Goal: Use online tool/utility: Utilize a website feature to perform a specific function

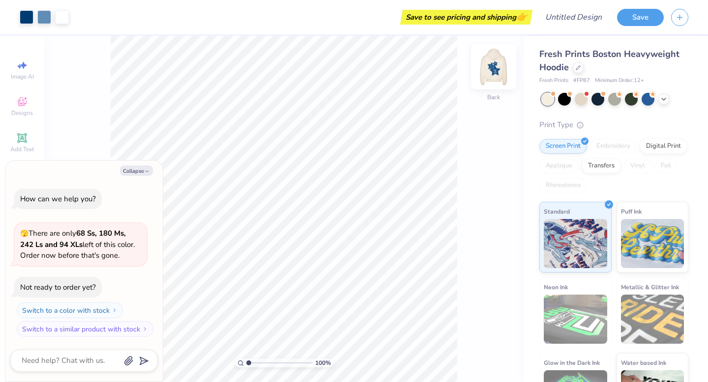
click at [496, 66] on img at bounding box center [493, 66] width 39 height 39
click at [144, 174] on icon "button" at bounding box center [147, 172] width 6 height 6
type textarea "x"
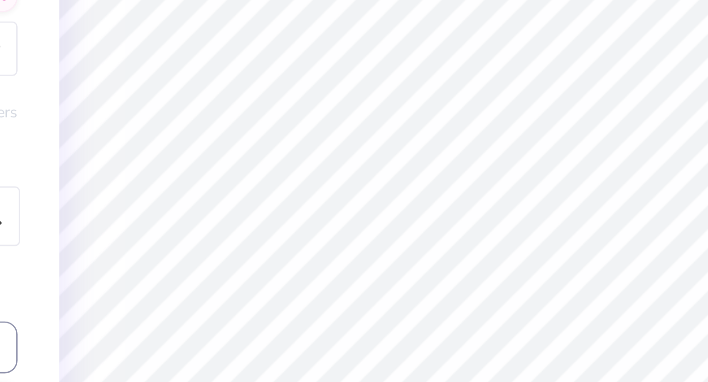
type textarea "7"
type textarea "25"
type input "1.00"
type input "1.07"
type textarea "20"
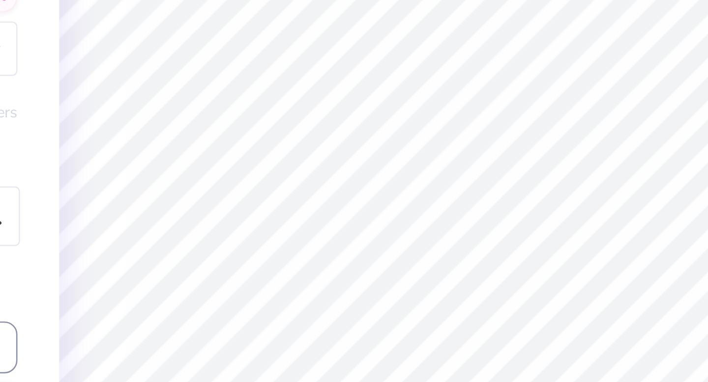
type input "10.78"
type input "14.60"
type input "6.00"
type input "8.48"
type input "10.78"
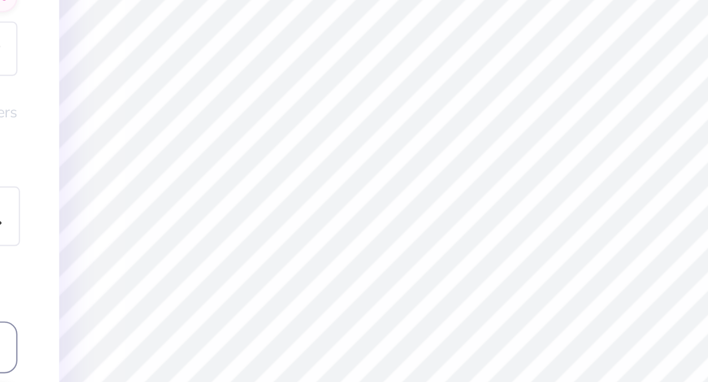
type input "10.51"
type input "10.09"
type input "5.06"
type input "5.10"
type input "6.00"
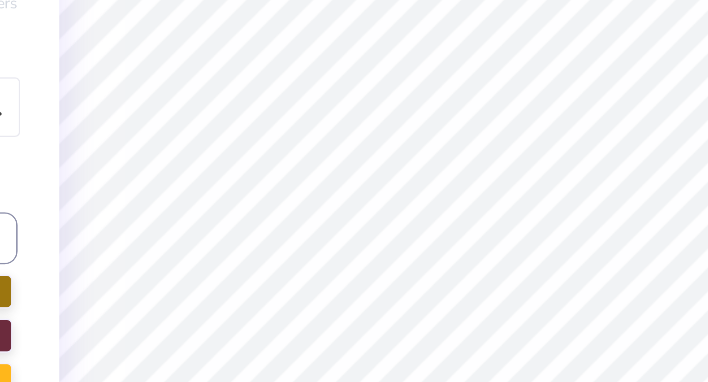
type input "1.86"
type input "1.17"
type input "10.10"
type textarea "Go"
type input "2.37"
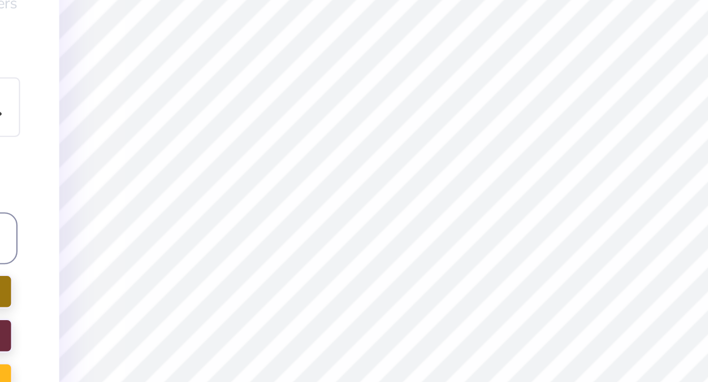
type input "1.03"
type input "11.27"
type textarea "Horns"
type input "10.58"
type input "10.32"
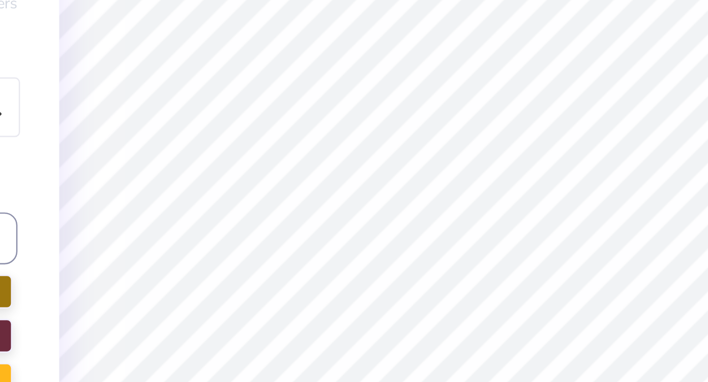
type input "10.18"
type input "3.50"
type input "1.03"
type input "11.30"
type input "1.53"
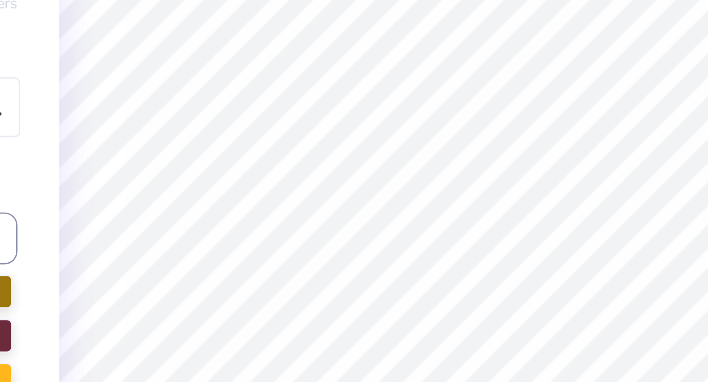
type input "1.00"
type input "10.08"
type input "7.17"
type input "7.26"
type input "7.43"
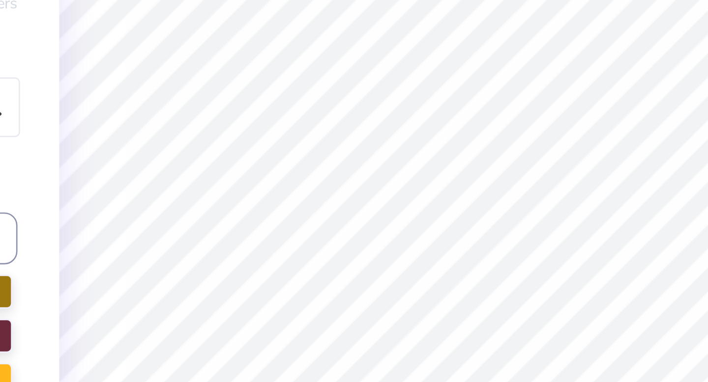
type input "3.50"
type input "1.03"
type input "11.51"
type input "10.58"
type input "10.32"
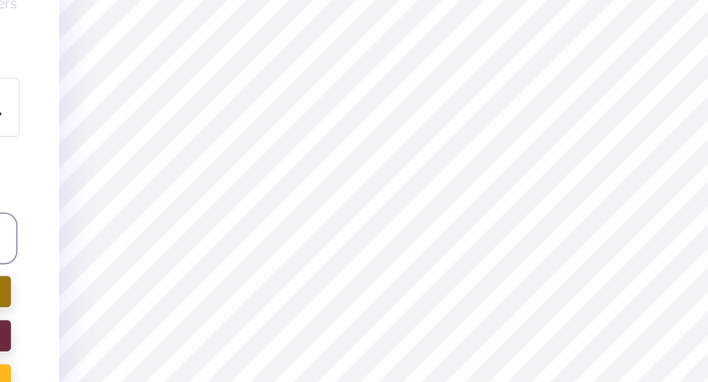
type input "10.44"
type input "7.17"
type input "7.26"
type input "7.49"
type input "3.50"
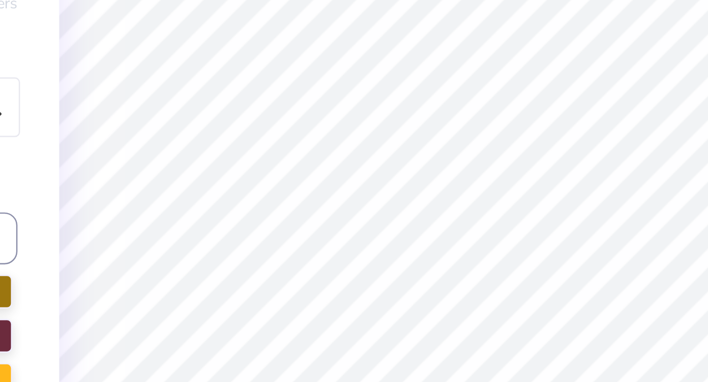
type input "1.03"
type input "11.51"
type input "4.58"
type input "1.74"
type input "13.88"
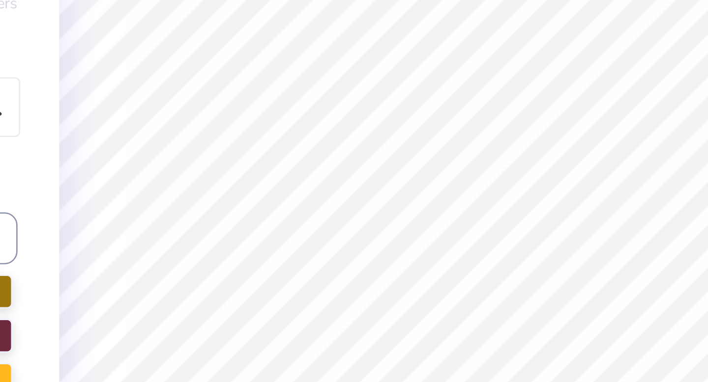
type textarea "[US_STATE]"
type input "2.01"
type input "1.05"
type input "15.60"
type input "2.68"
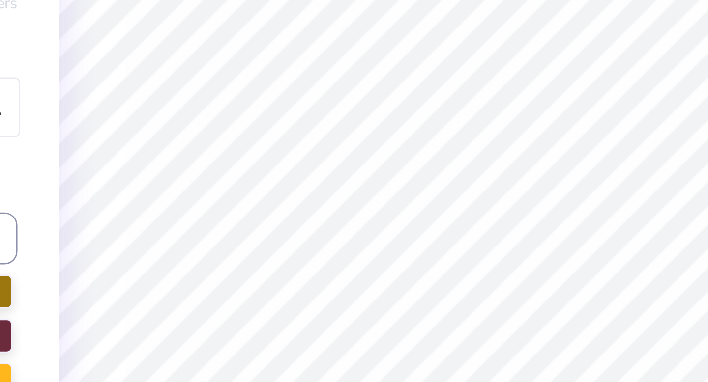
type input "0.79"
type input "16.92"
type textarea "Royals"
type input "4.89"
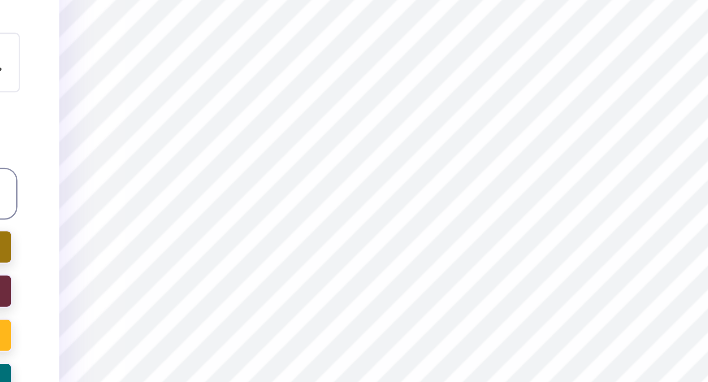
type input "1.72"
type input "14.42"
type input "10.93"
type input "10.67"
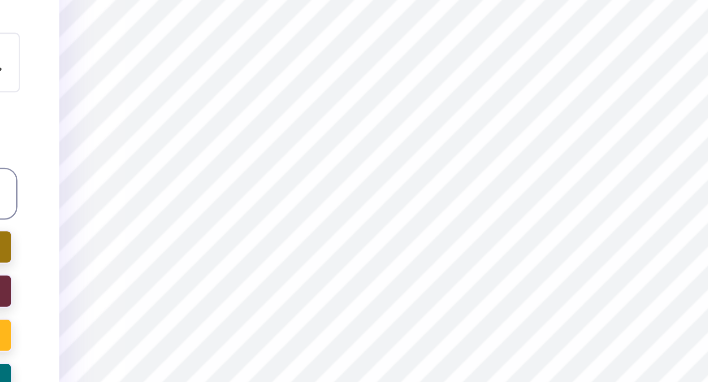
type input "9.94"
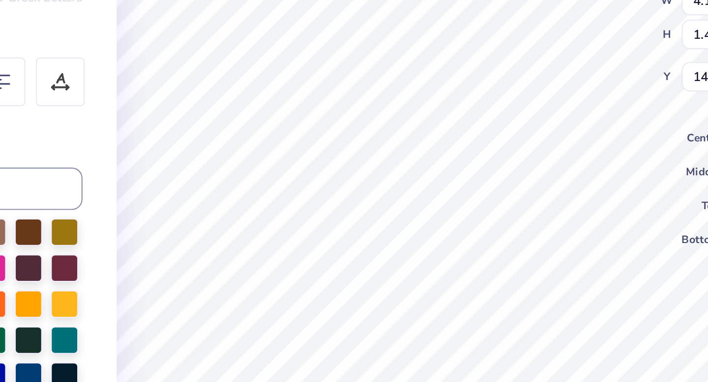
type input "4.18"
type input "1.47"
type input "14.45"
type input "6.42"
type input "2.14"
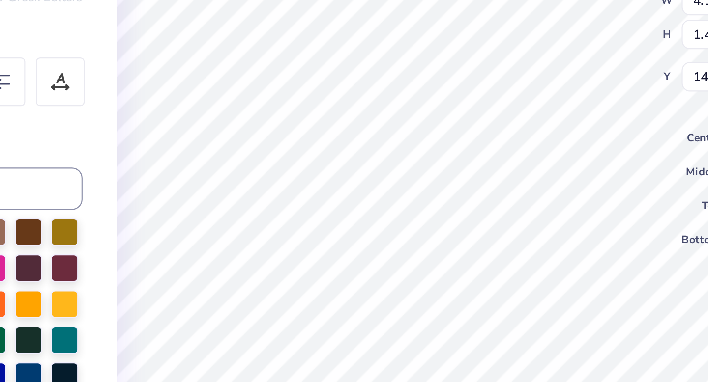
type input "16.14"
type input "4.86"
type input "1.62"
type input "15.48"
type input "4.18"
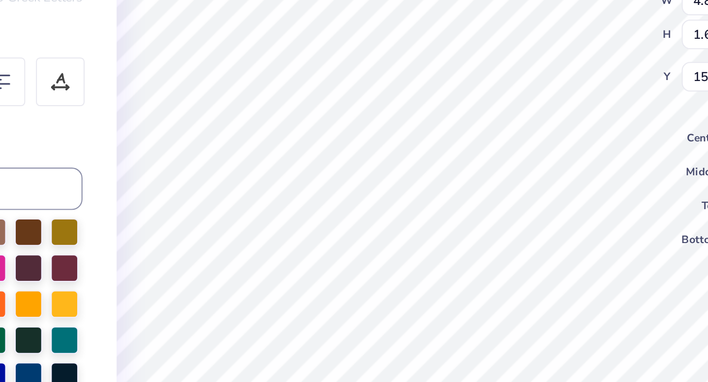
type input "1.47"
type input "14.02"
type input "3.78"
type input "1.33"
type input "13.77"
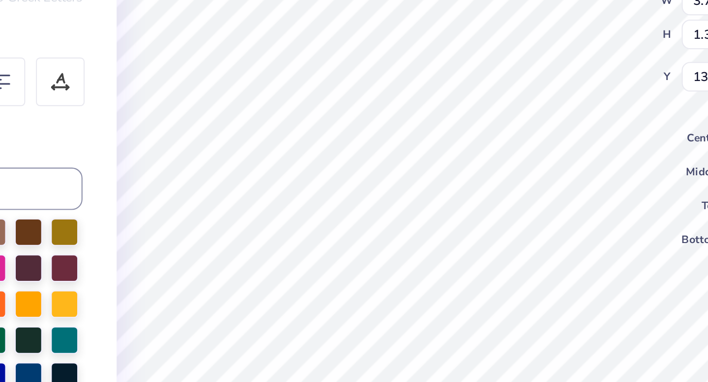
type input "4.86"
type input "1.62"
type input "15.48"
type input "4.30"
type input "1.43"
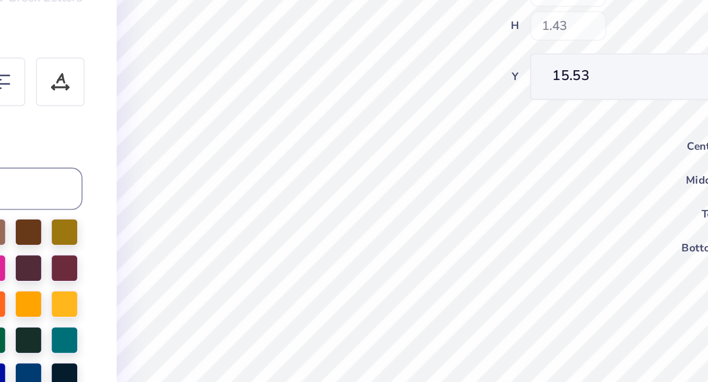
type input "15.10"
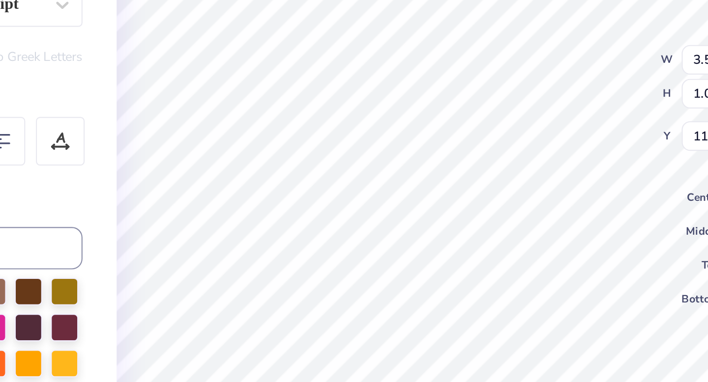
type input "3.20"
type input "0.94"
type input "11.52"
type input "1.53"
type input "1.00"
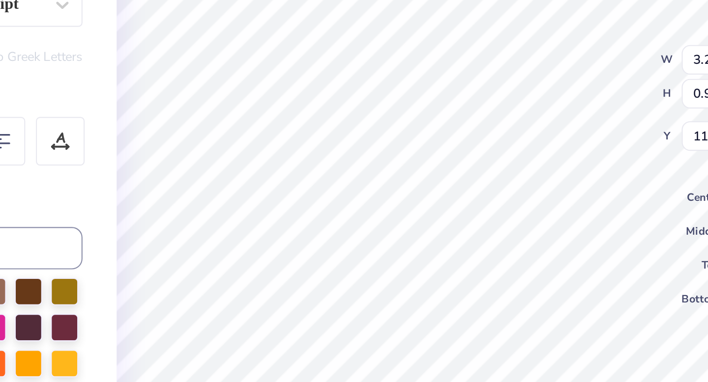
type input "9.93"
type input "10.93"
type input "10.67"
type input "9.94"
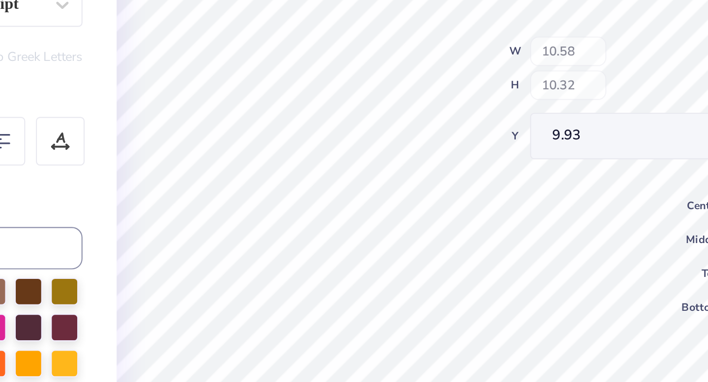
type input "9.93"
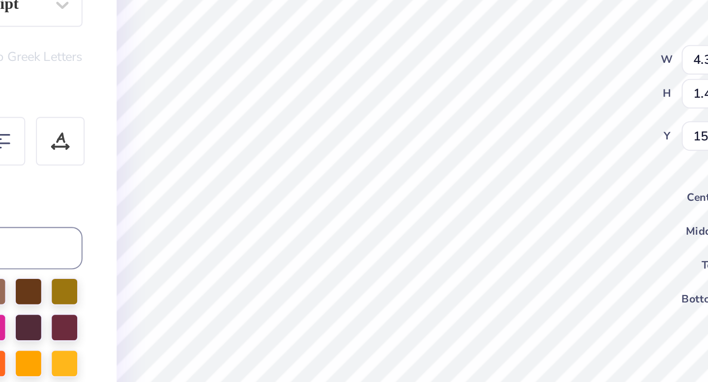
type input "15.54"
type input "10.81"
type input "10.52"
type input "9.93"
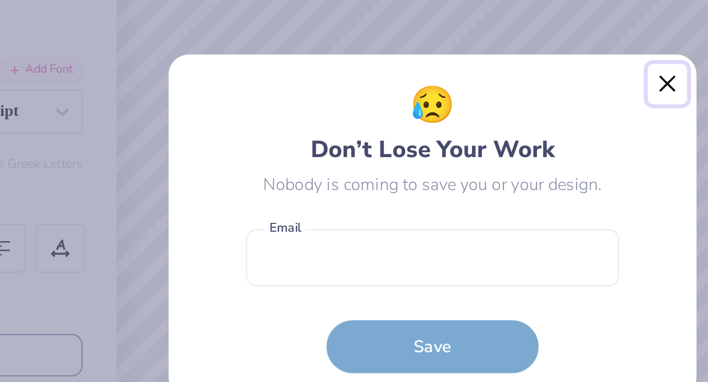
click at [463, 124] on button "Close" at bounding box center [463, 125] width 19 height 19
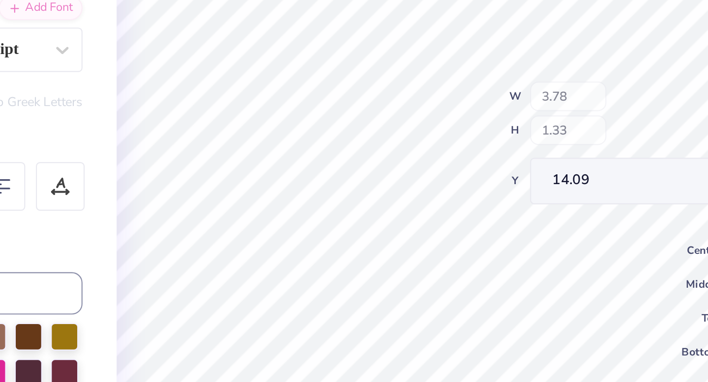
type input "14.09"
type input "15.41"
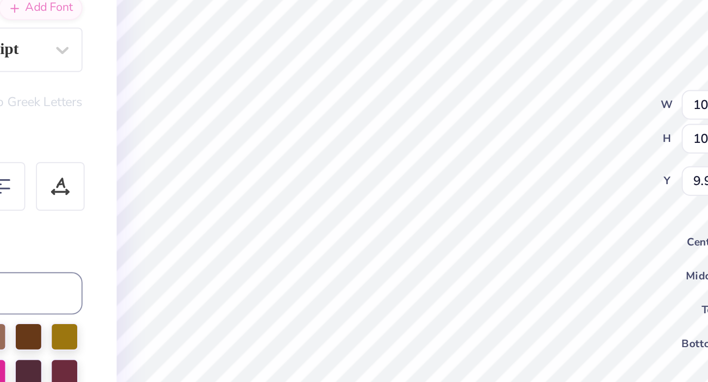
type input "10.58"
type input "10.32"
type input "9.93"
type input "4.30"
type input "1.43"
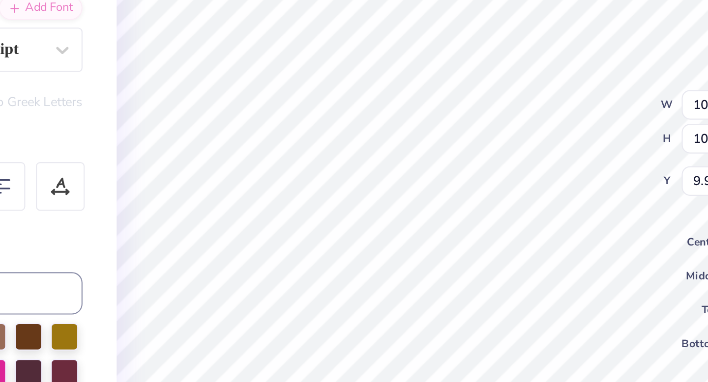
type input "15.41"
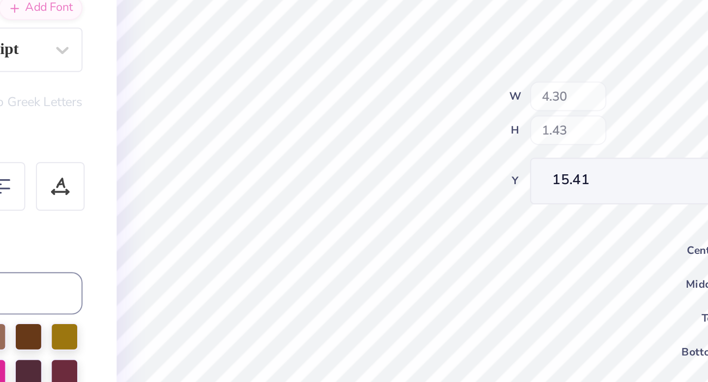
type input "4.46"
type input "1.48"
type input "15.42"
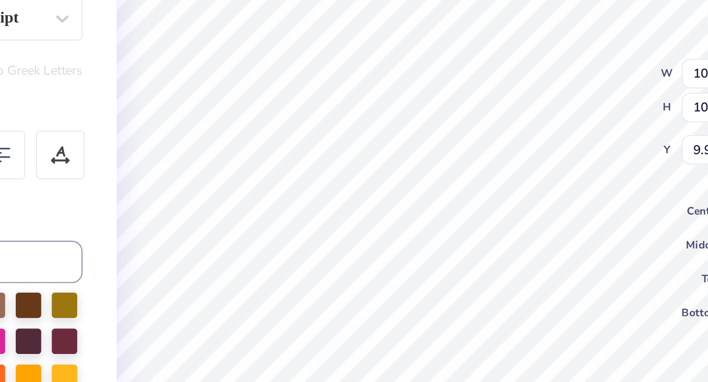
type input "10.58"
type input "10.32"
type input "9.95"
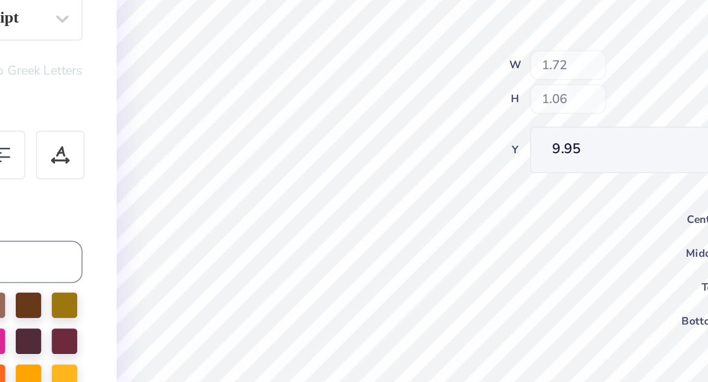
type input "1.72"
type input "1.06"
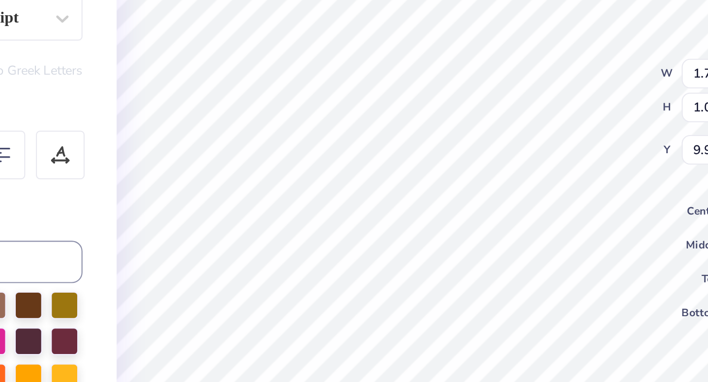
type input "9.90"
